Goal: Check status: Check status

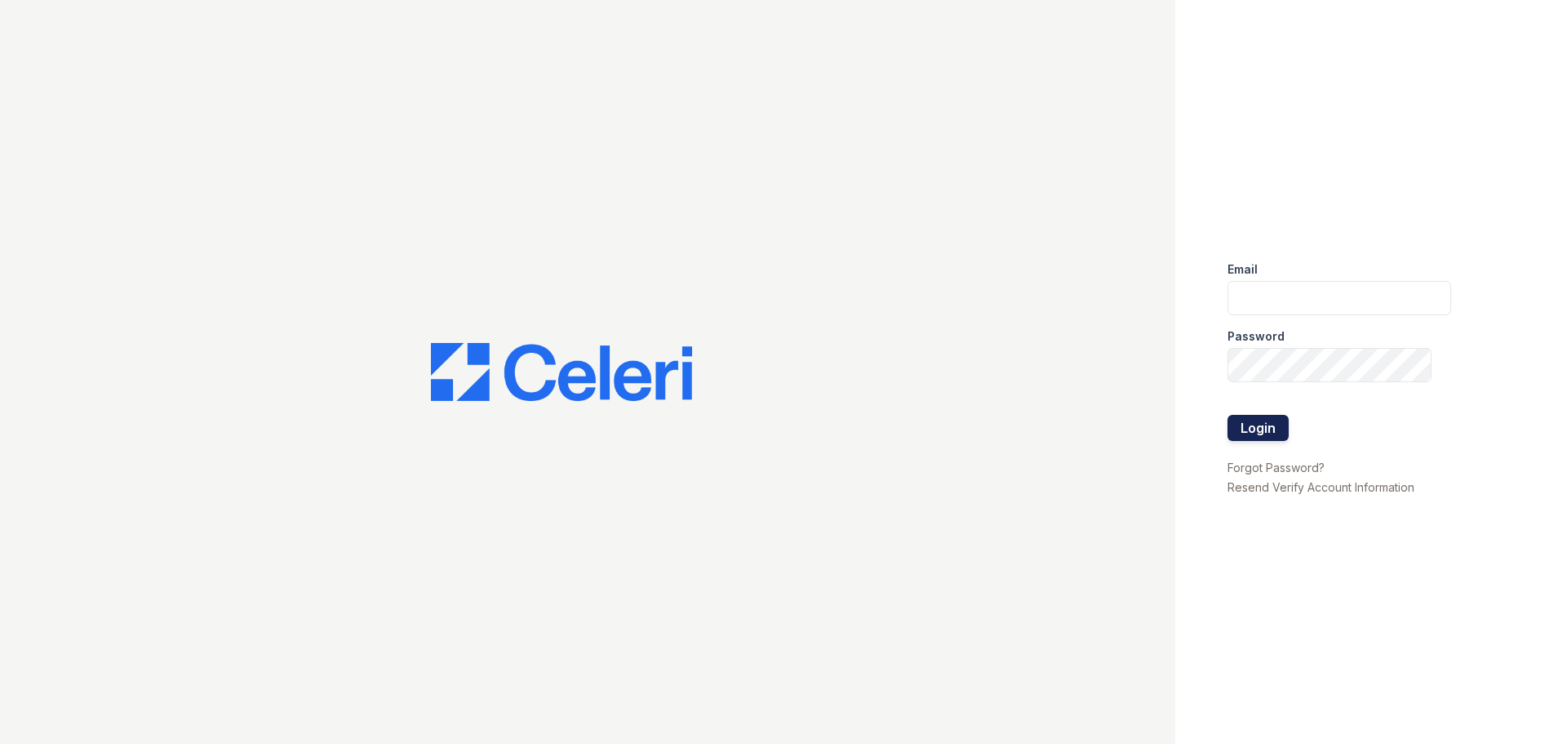
type input "[EMAIL_ADDRESS][DOMAIN_NAME]"
click at [1266, 431] on button "Login" at bounding box center [1258, 428] width 61 height 26
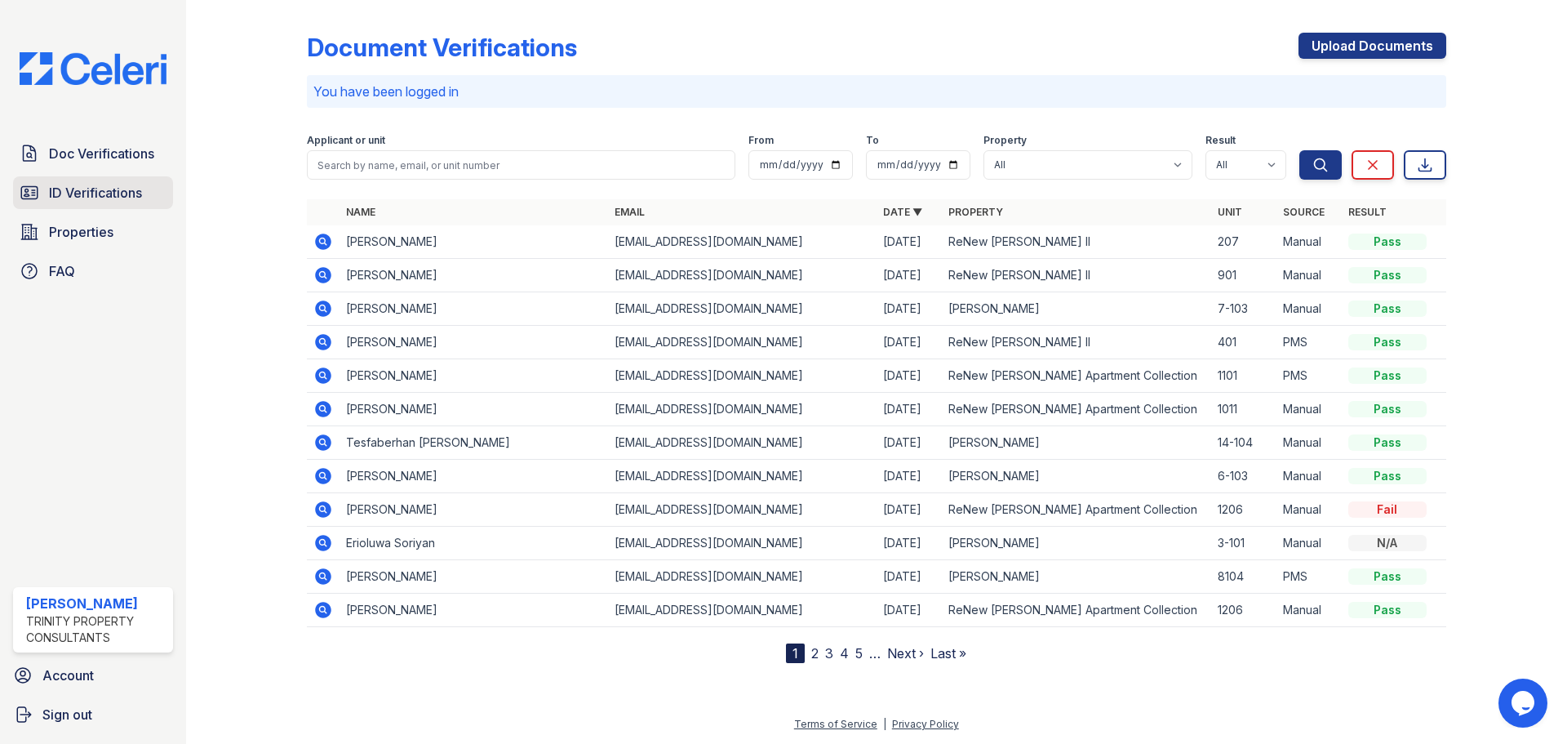
click at [122, 202] on span "ID Verifications" at bounding box center [95, 193] width 93 height 20
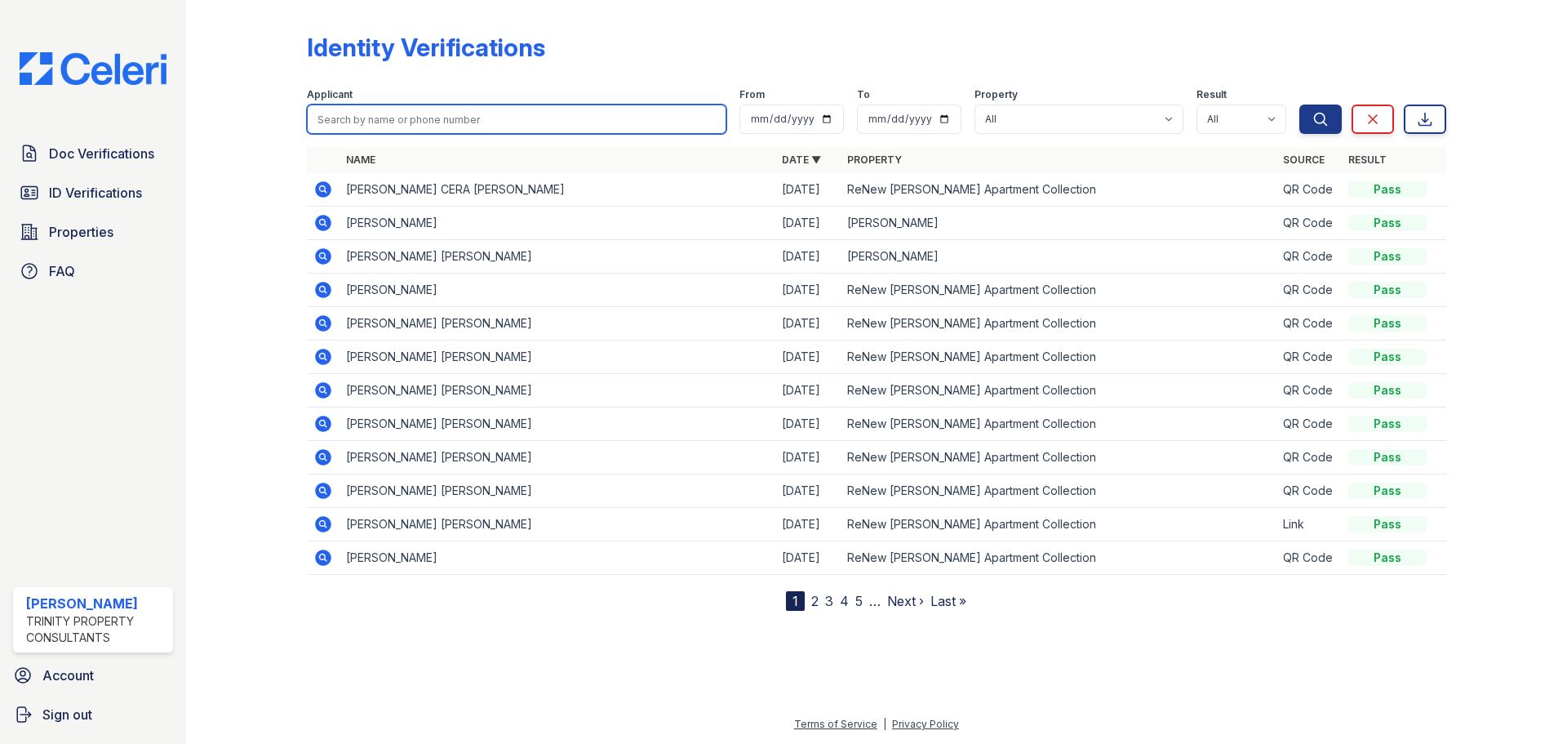
click at [405, 123] on input "search" at bounding box center [517, 118] width 420 height 29
type input "Marianne"
click at [1299, 104] on button "Search" at bounding box center [1320, 118] width 42 height 29
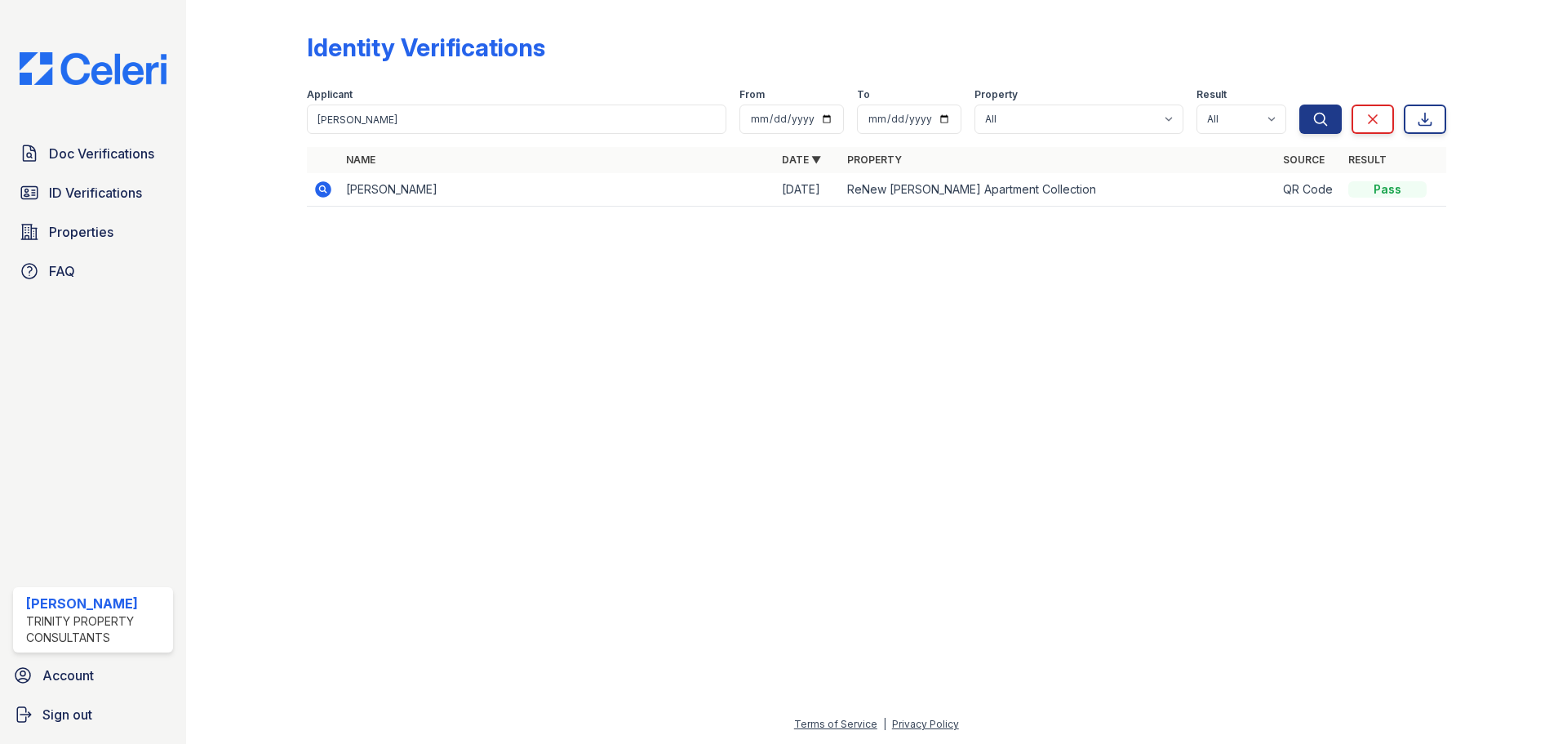
click at [322, 192] on icon at bounding box center [323, 189] width 16 height 16
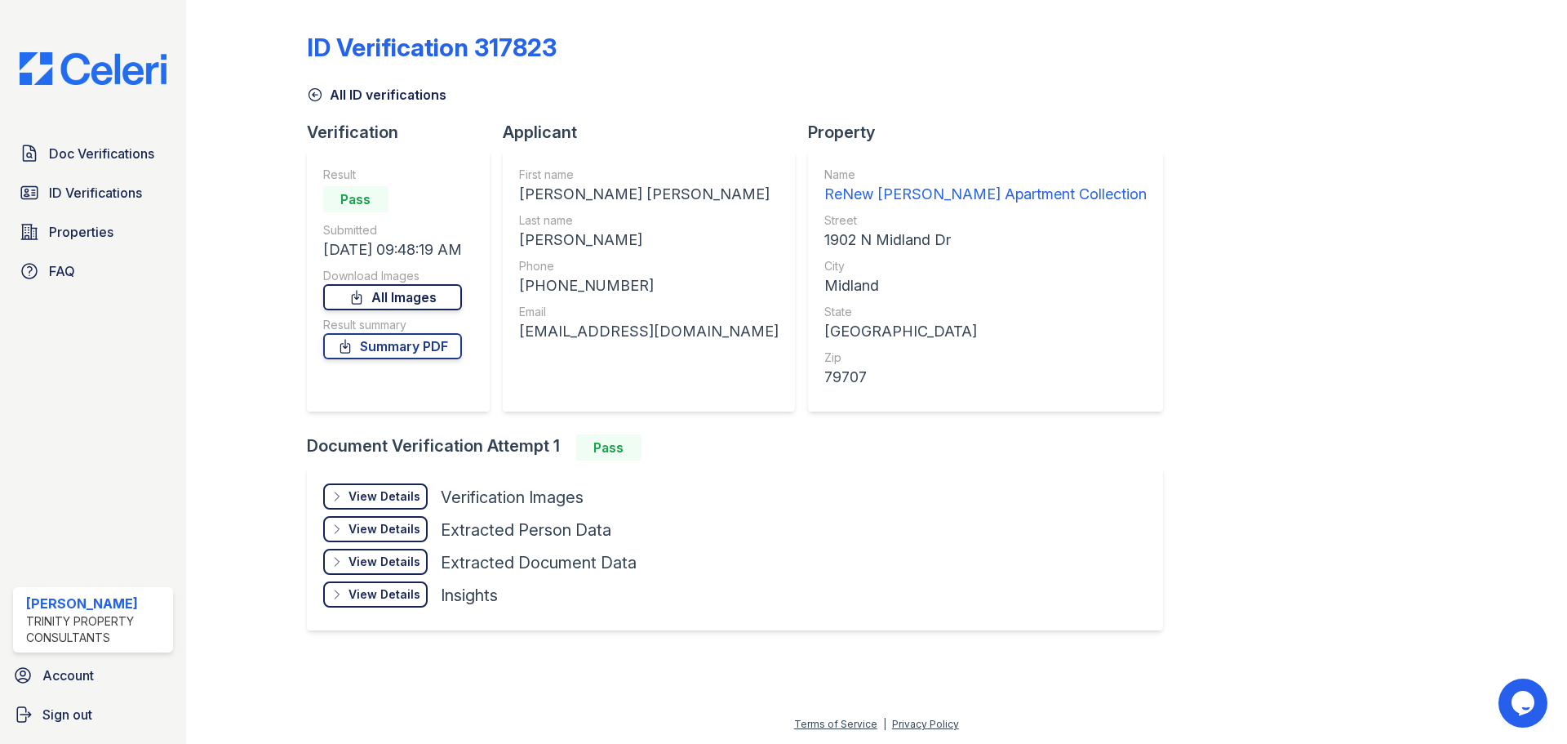
click at [415, 298] on link "All Images" at bounding box center [392, 297] width 139 height 26
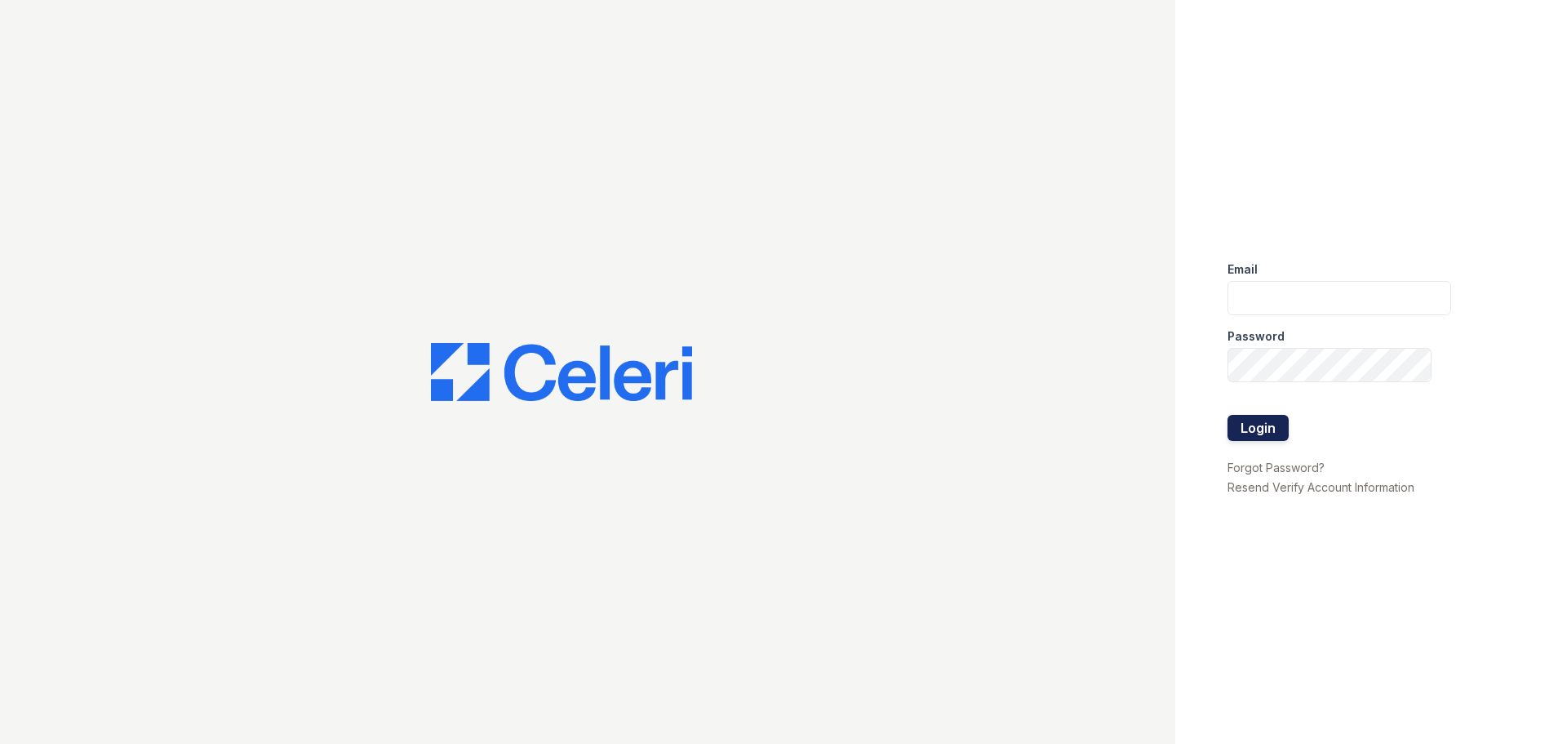
type input "dwright@trinity-pm.com"
click at [1259, 421] on button "Login" at bounding box center [1258, 428] width 61 height 26
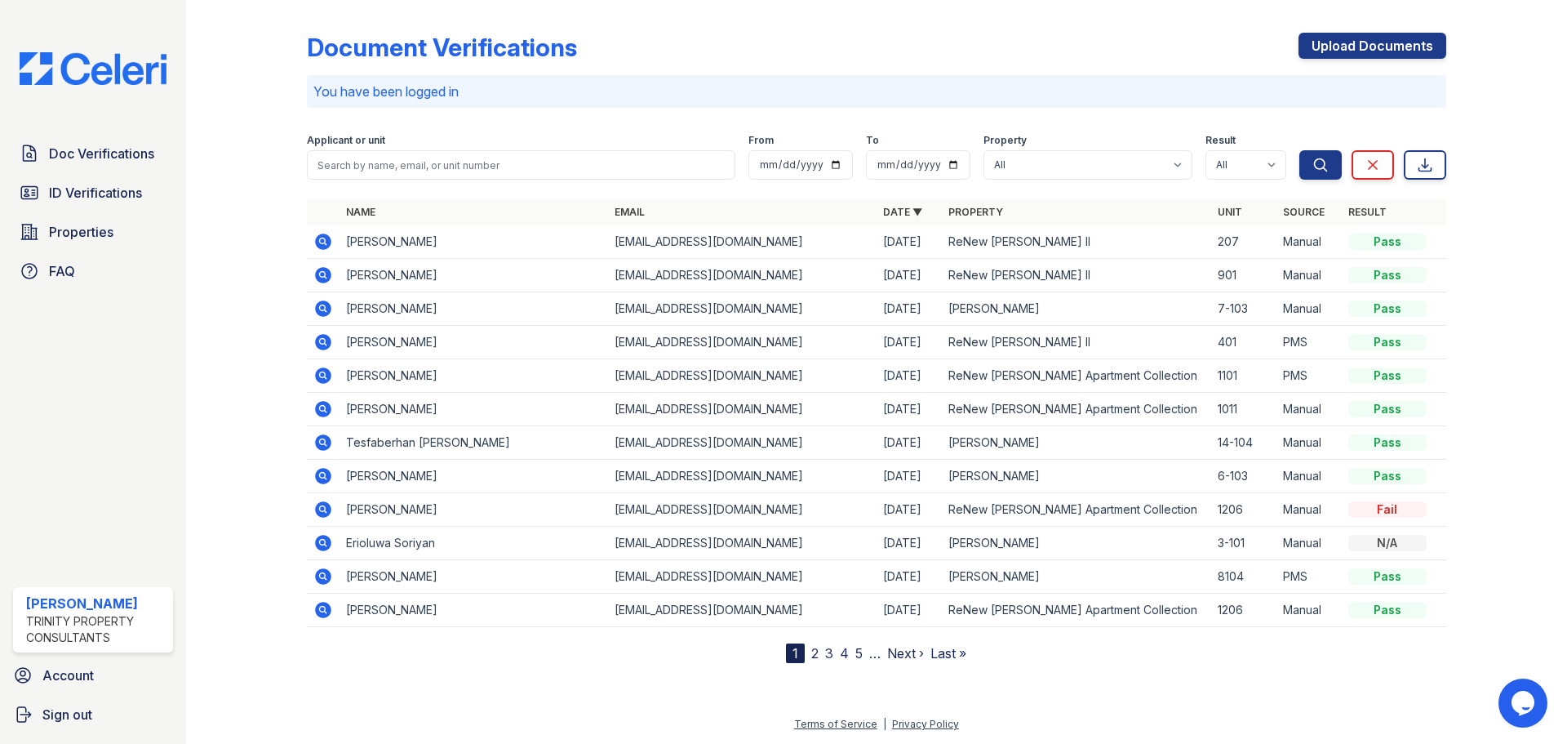
click at [78, 171] on div "Doc Verifications ID Verifications Properties FAQ" at bounding box center [93, 212] width 173 height 150
click at [87, 200] on span "ID Verifications" at bounding box center [95, 193] width 93 height 20
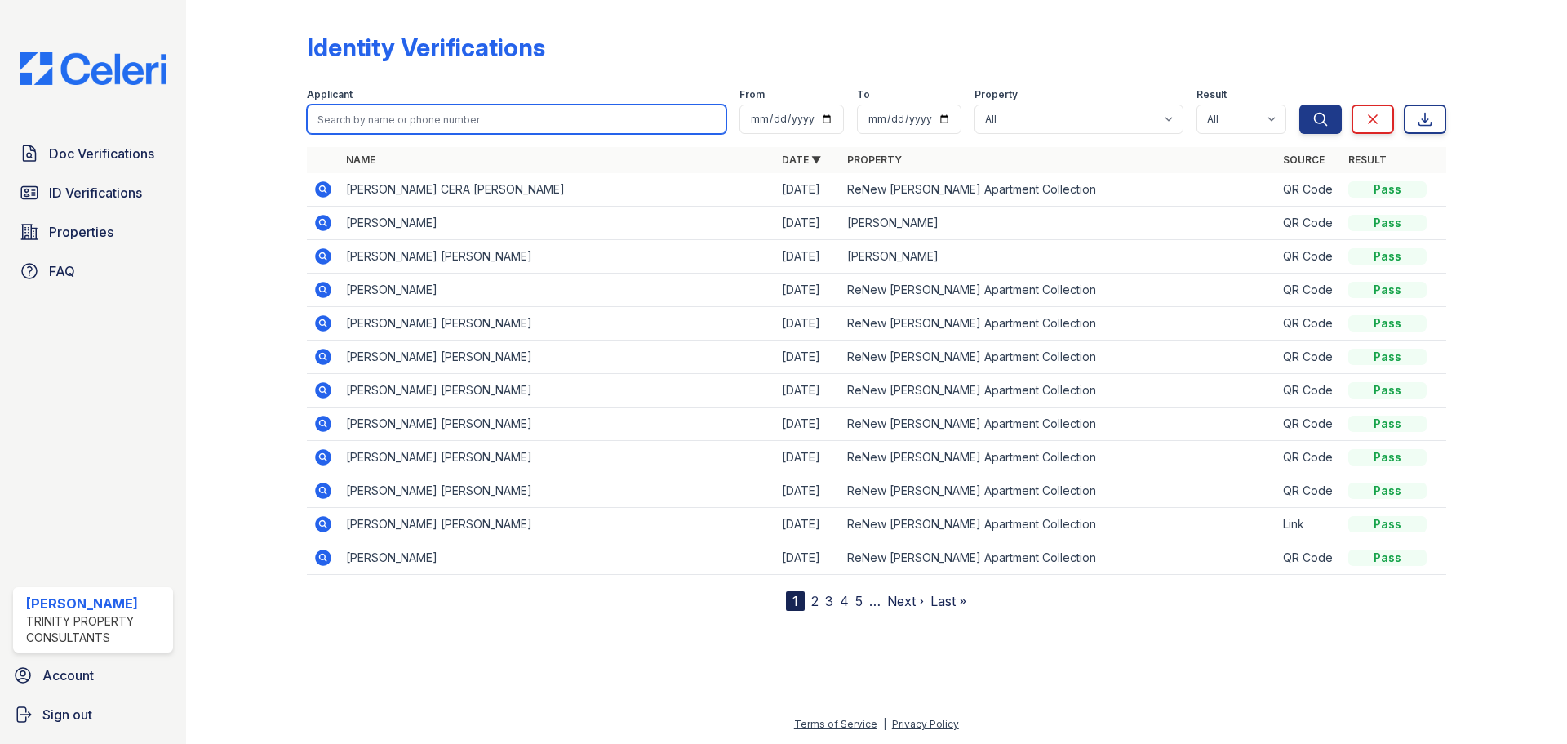
click at [430, 119] on input "search" at bounding box center [517, 118] width 420 height 29
type input "Marianne"
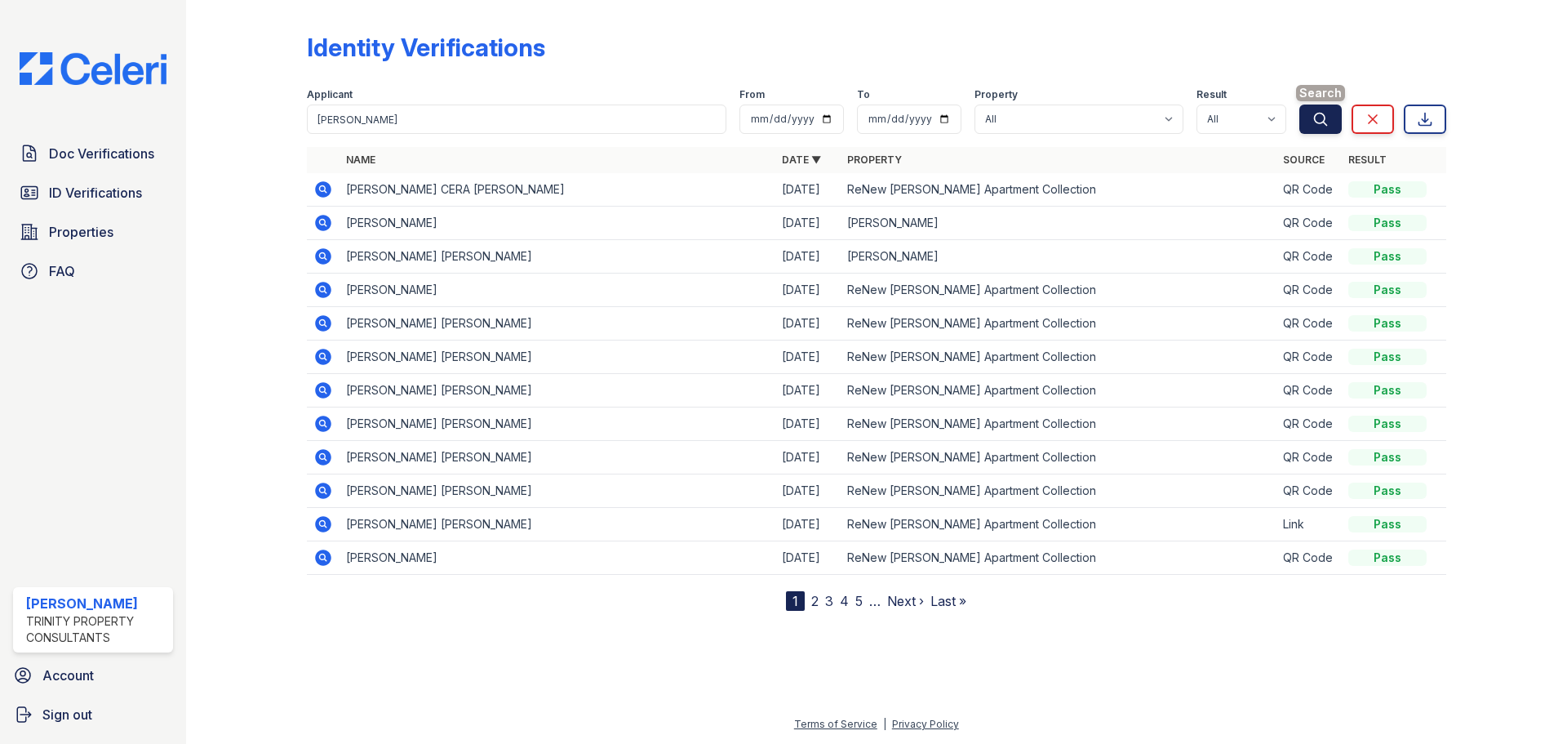
click at [1326, 114] on icon "submit" at bounding box center [1321, 119] width 16 height 16
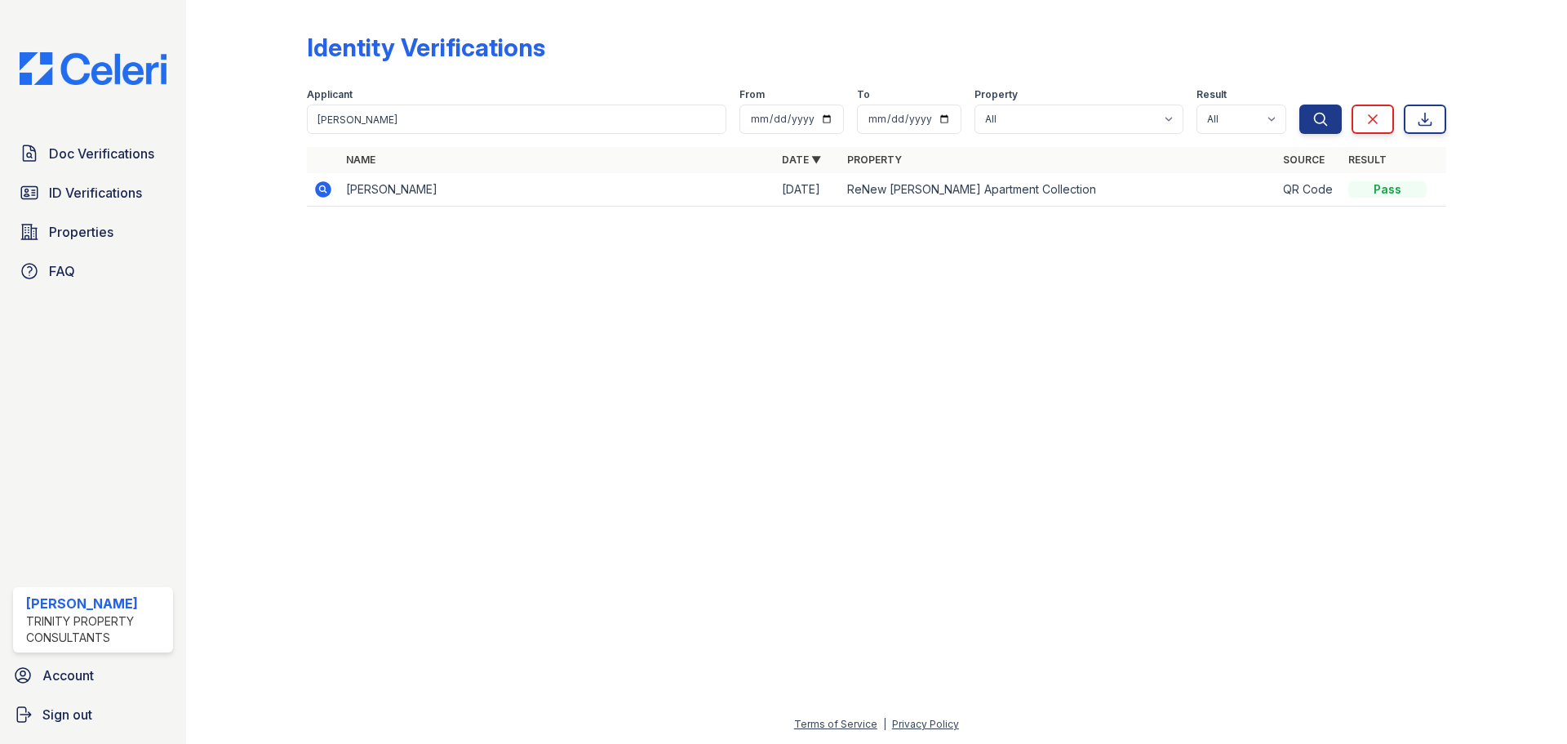
click at [331, 191] on icon at bounding box center [323, 189] width 16 height 16
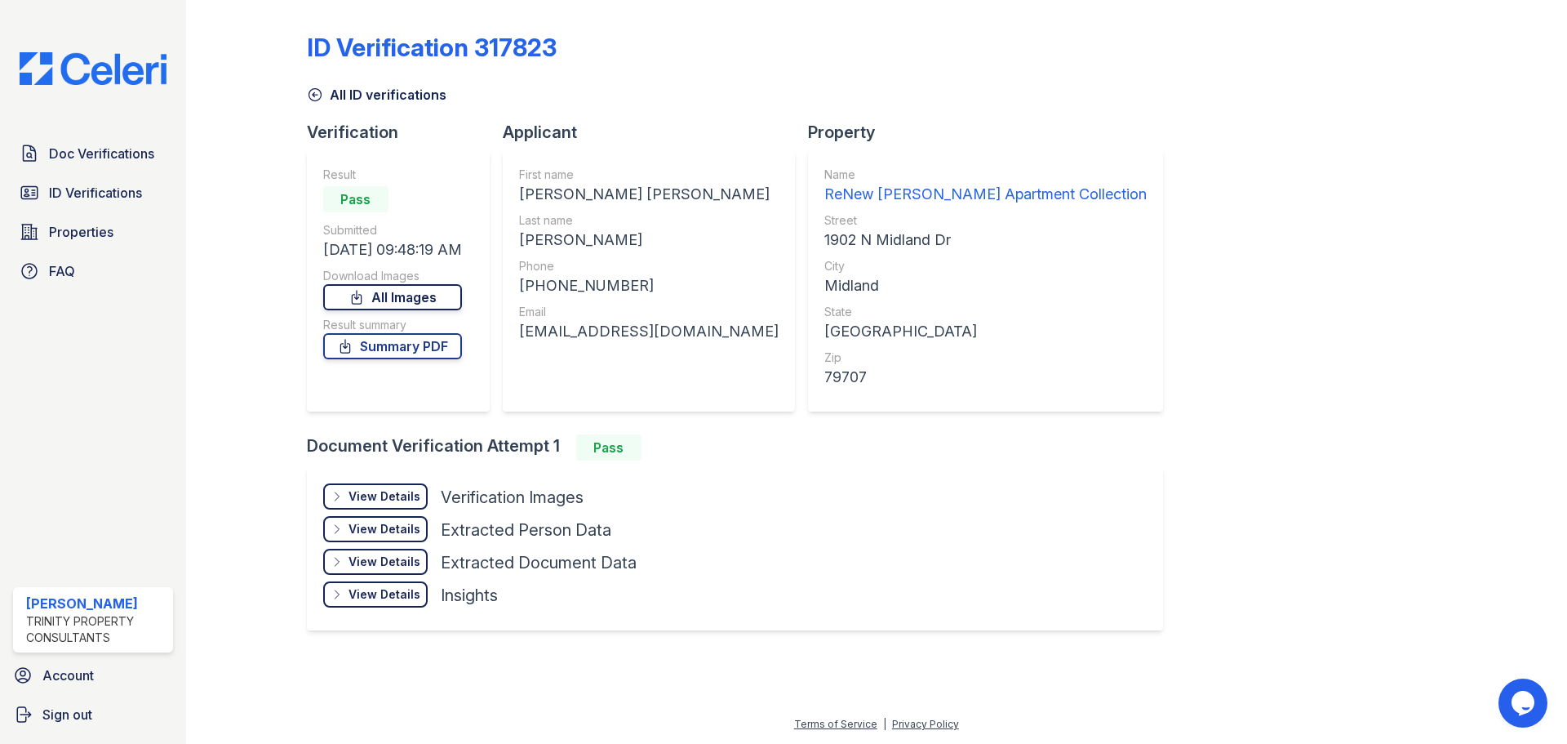
click at [424, 303] on link "All Images" at bounding box center [392, 297] width 139 height 26
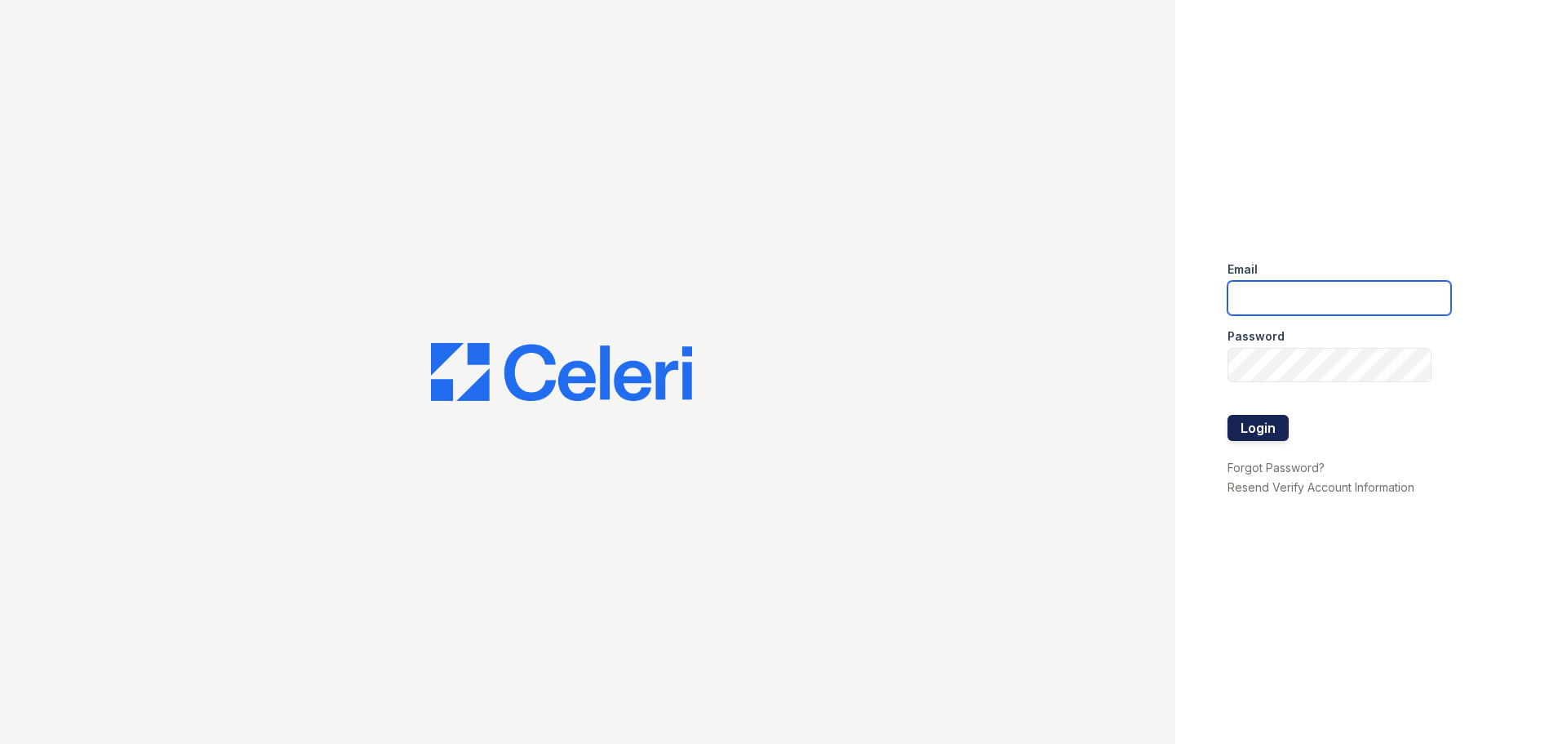
type input "[EMAIL_ADDRESS][DOMAIN_NAME]"
click at [1281, 424] on button "Login" at bounding box center [1258, 428] width 61 height 26
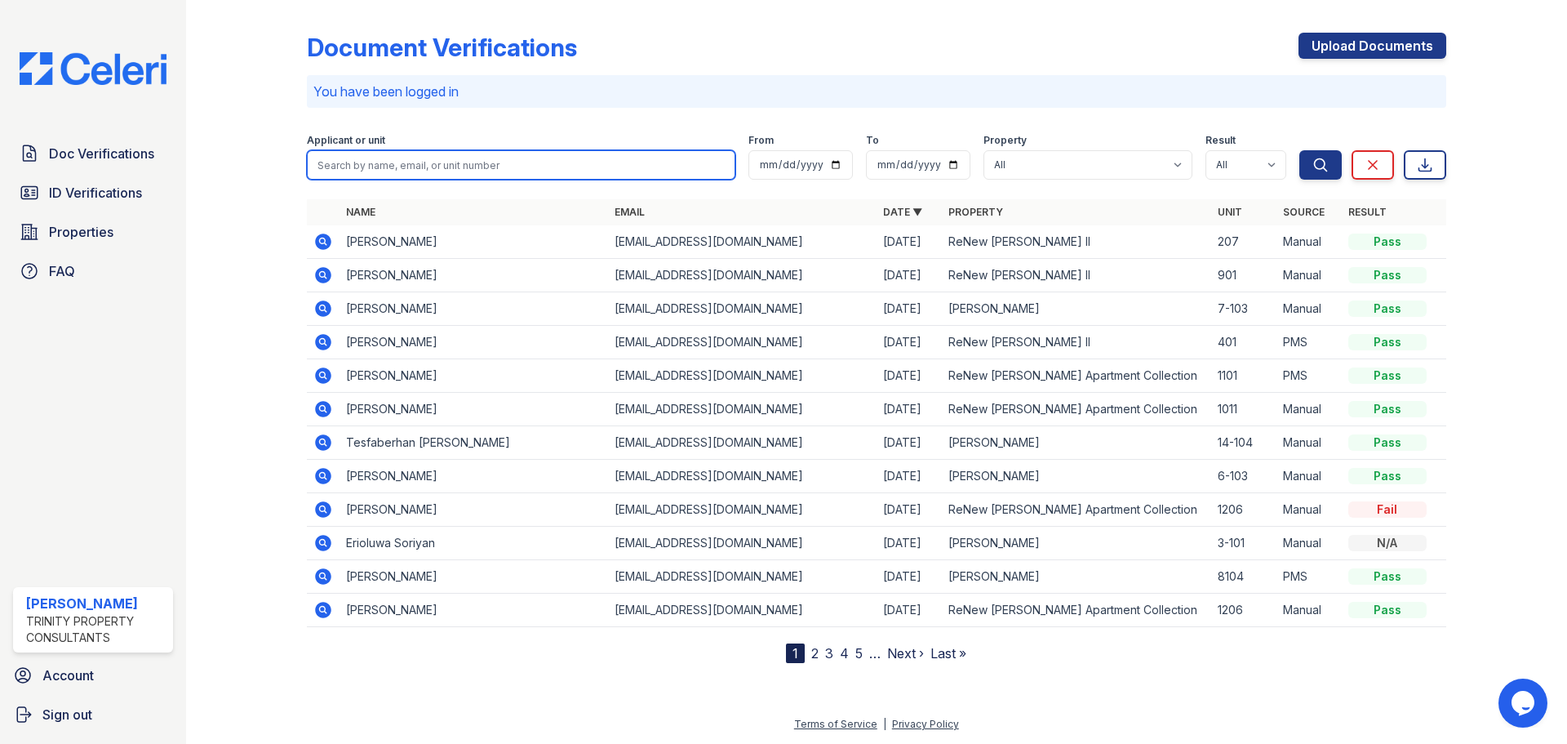
click at [427, 162] on input "search" at bounding box center [521, 164] width 429 height 29
type input "marianne"
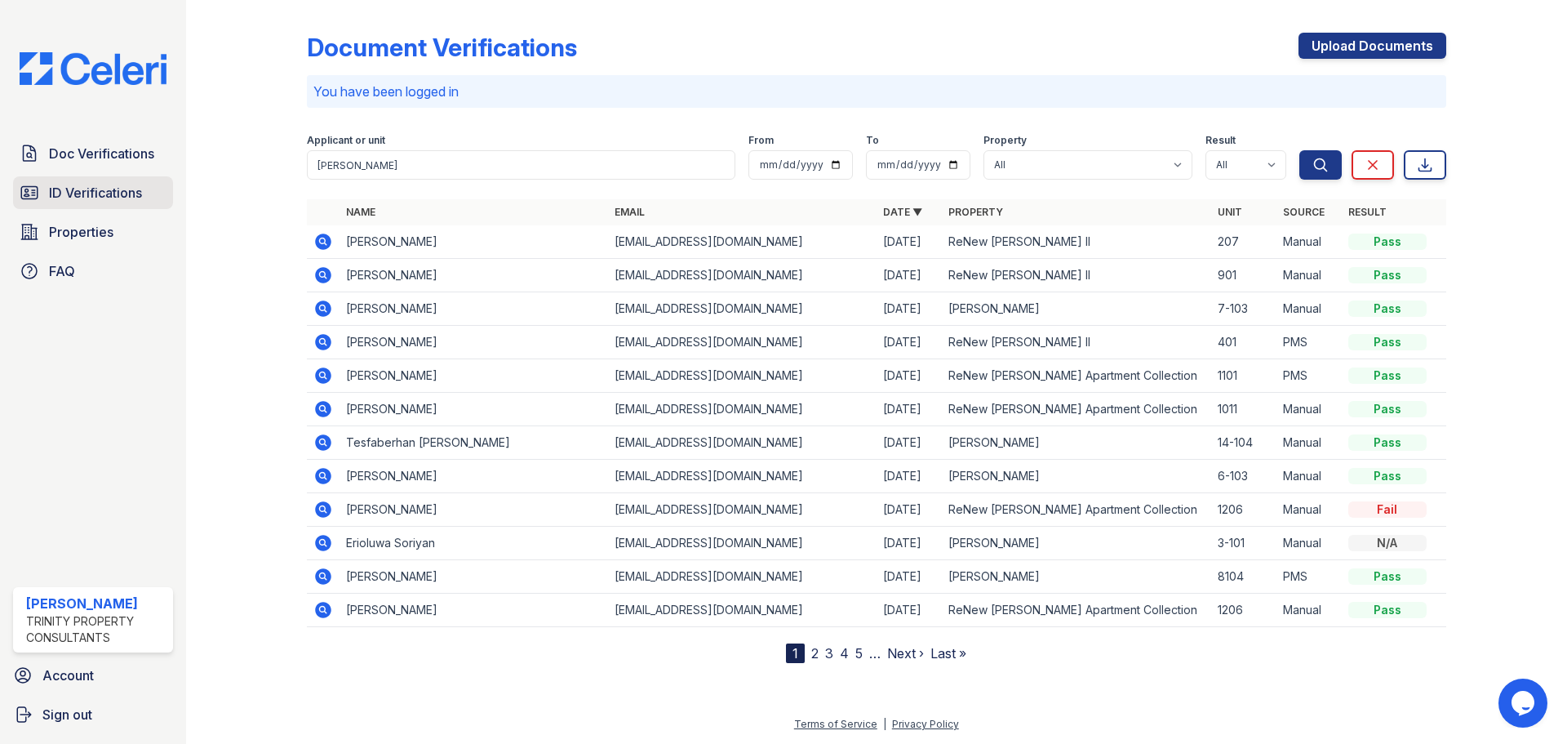
click at [134, 191] on span "ID Verifications" at bounding box center [95, 193] width 93 height 20
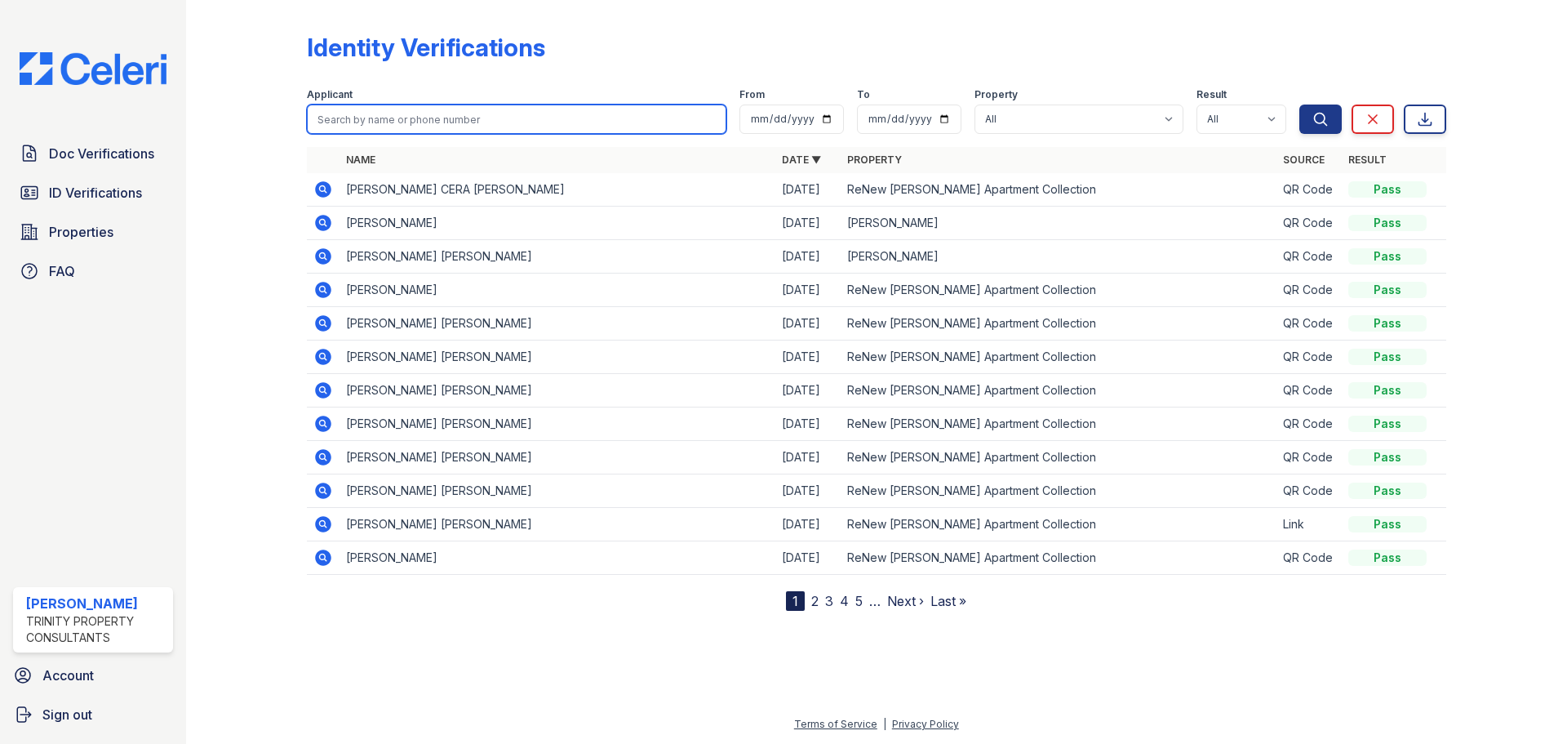
click at [442, 118] on input "search" at bounding box center [517, 118] width 420 height 29
type input "Marianne"
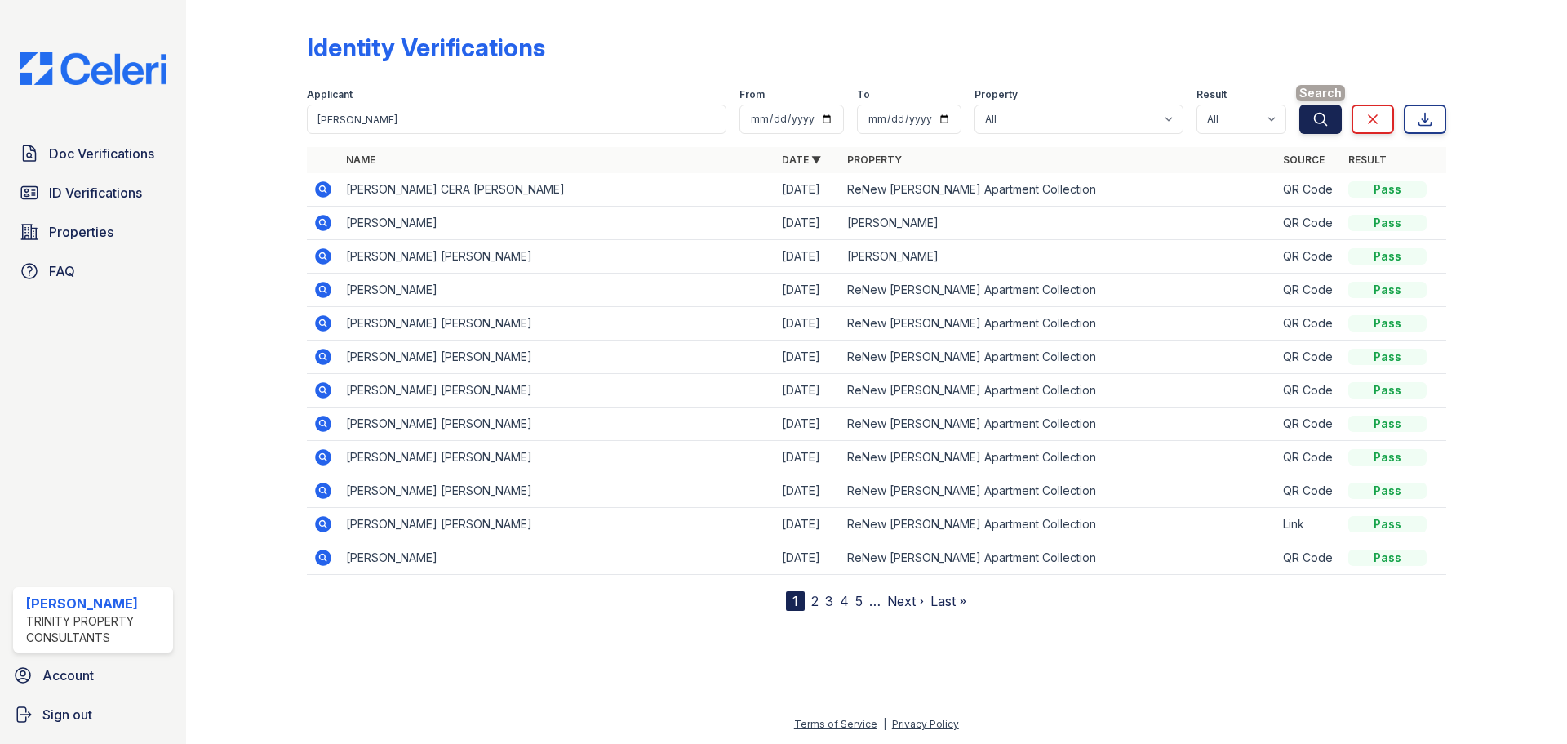
click at [1334, 123] on button "Search" at bounding box center [1320, 118] width 42 height 29
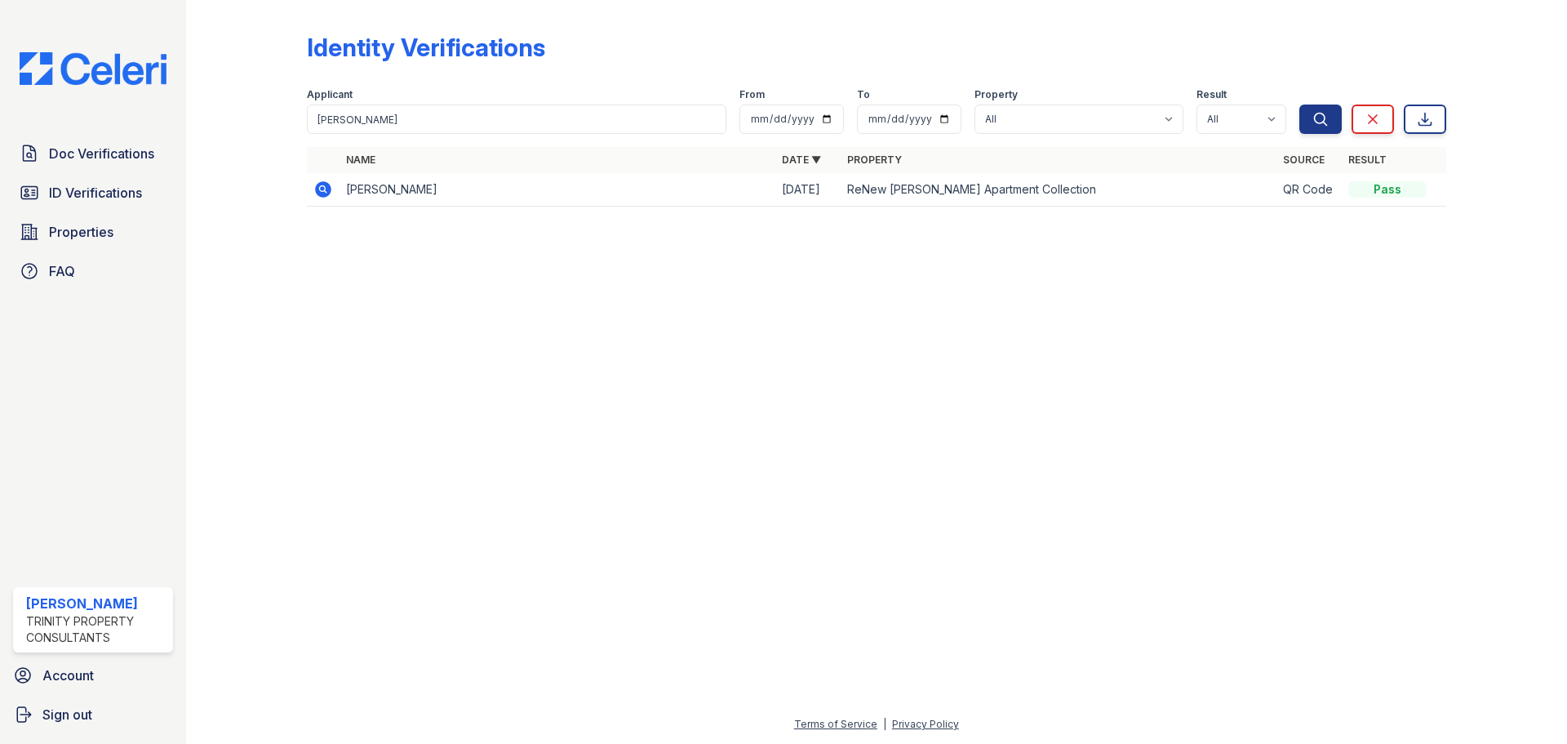
click at [323, 190] on icon at bounding box center [323, 190] width 20 height 20
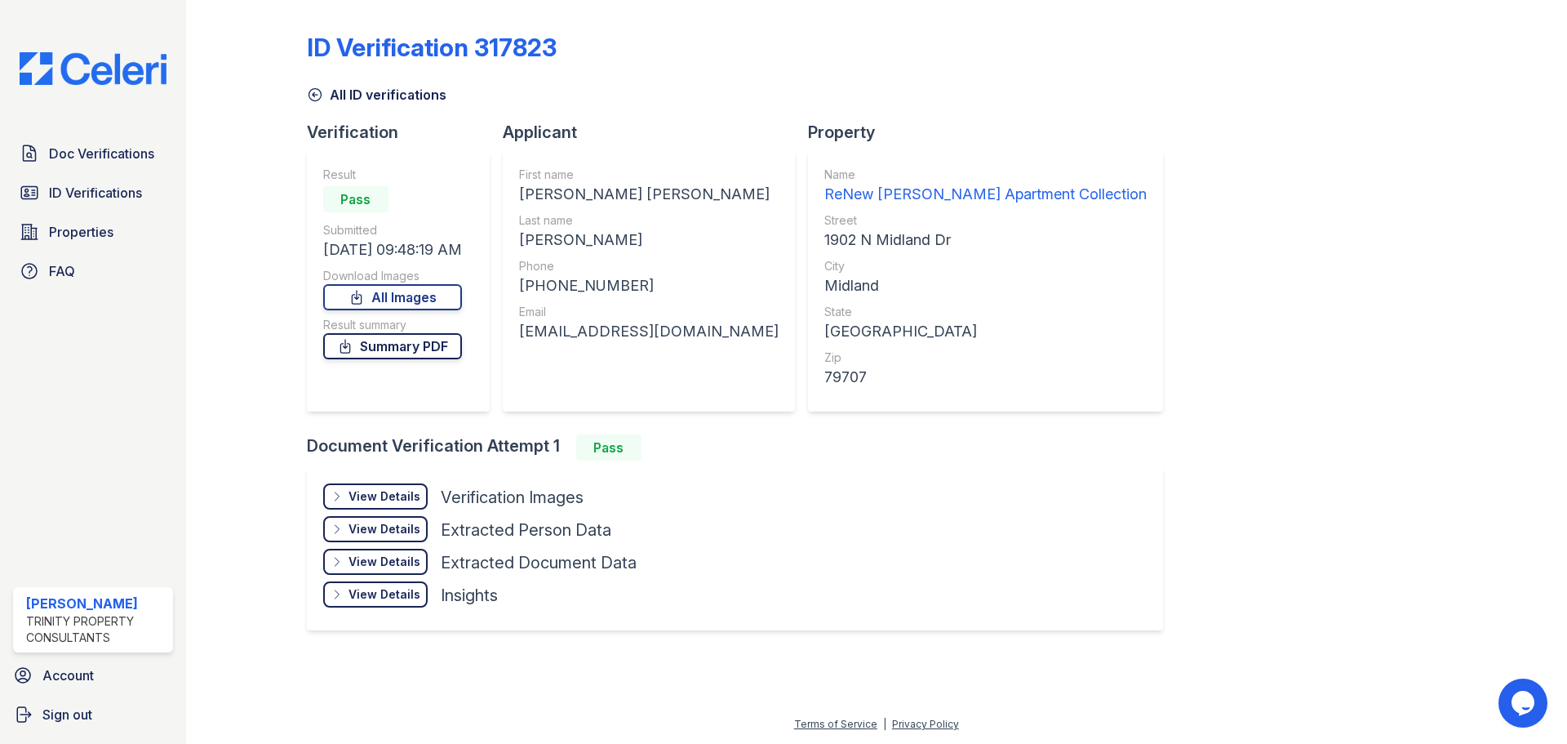
click at [396, 352] on link "Summary PDF" at bounding box center [392, 346] width 139 height 26
